Goal: Task Accomplishment & Management: Complete application form

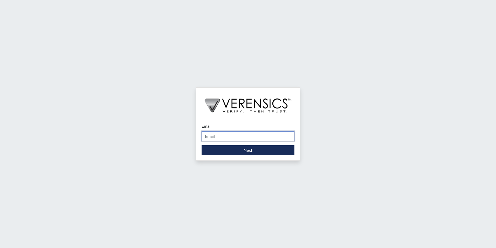
click at [243, 138] on input "Email" at bounding box center [248, 136] width 93 height 10
type input "[PERSON_NAME][EMAIL_ADDRESS][PERSON_NAME][DOMAIN_NAME]"
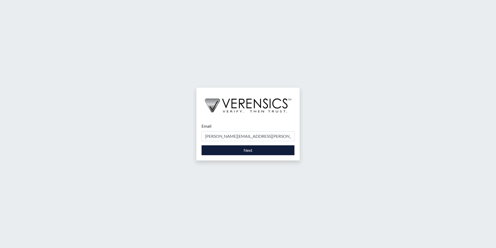
click at [241, 155] on div "Email [PERSON_NAME][EMAIL_ADDRESS][PERSON_NAME][DOMAIN_NAME] Please provide you…" at bounding box center [247, 139] width 103 height 43
click at [242, 151] on button "Next" at bounding box center [248, 150] width 93 height 10
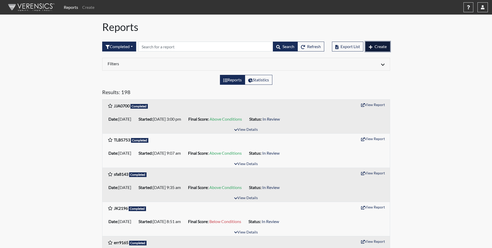
click at [367, 42] on button "Create" at bounding box center [378, 47] width 25 height 10
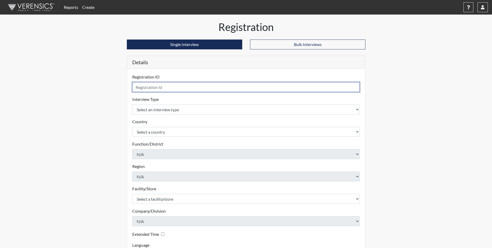
click at [254, 82] on input "text" at bounding box center [246, 87] width 228 height 10
type input "Slr3861"
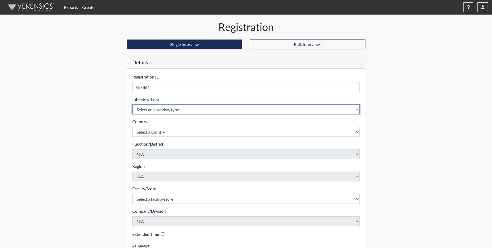
click at [352, 108] on select "Select an interview type Corrections Pre-Employment" at bounding box center [246, 109] width 228 height 10
select select "ff733e93-e1bf-11ea-9c9f-0eff0cf7eb8f"
click at [132, 104] on select "Select an interview type Corrections Pre-Employment" at bounding box center [246, 109] width 228 height 10
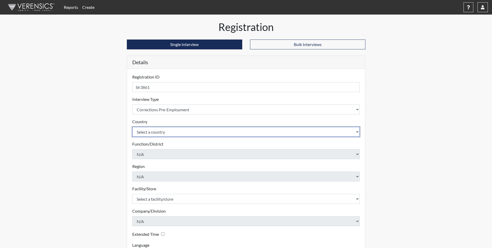
click at [340, 128] on select "Select a country [GEOGRAPHIC_DATA] [GEOGRAPHIC_DATA]" at bounding box center [246, 132] width 228 height 10
select select "united-states-of-[GEOGRAPHIC_DATA]"
click at [132, 127] on select "Select a country [GEOGRAPHIC_DATA] [GEOGRAPHIC_DATA]" at bounding box center [246, 132] width 228 height 10
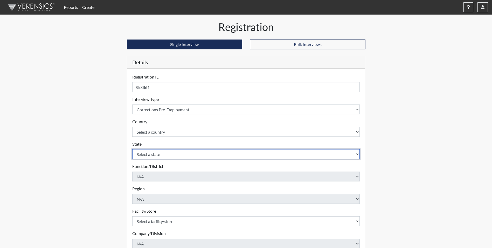
click at [316, 156] on select "Select a state [US_STATE] [US_STATE] [US_STATE] [US_STATE] [US_STATE] [US_STATE…" at bounding box center [246, 154] width 228 height 10
select select "GA"
click at [132, 149] on select "Select a state [US_STATE] [US_STATE] [US_STATE] [US_STATE] [US_STATE] [US_STATE…" at bounding box center [246, 154] width 228 height 10
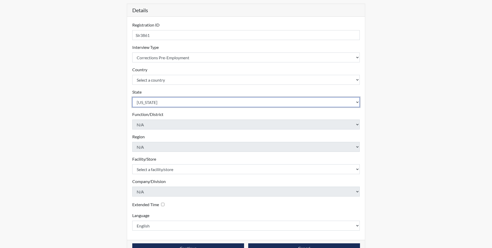
scroll to position [67, 0]
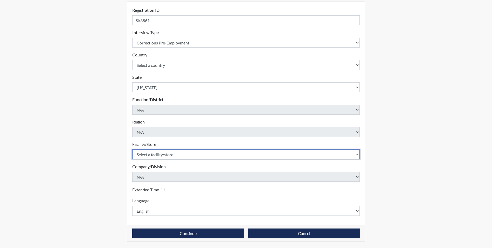
click at [278, 155] on select "Select a facility/store [PERSON_NAME] Unit Metro Re-Entry Facility Metro TC" at bounding box center [246, 154] width 228 height 10
select select "226f3449-6468-4bad-86c2-dd5091f02e51"
click at [132, 149] on select "Select a facility/store [PERSON_NAME] Unit Metro Re-Entry Facility Metro TC" at bounding box center [246, 154] width 228 height 10
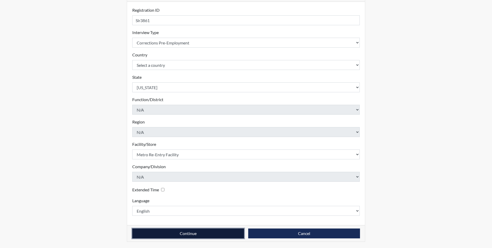
click at [237, 233] on button "Continue" at bounding box center [188, 233] width 112 height 10
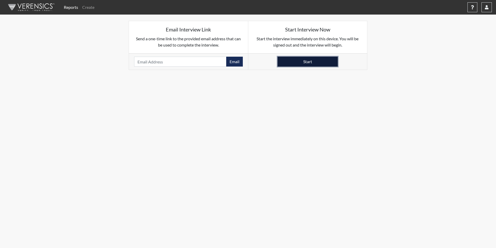
click at [306, 63] on button "Start" at bounding box center [308, 62] width 60 height 10
